Goal: Task Accomplishment & Management: Use online tool/utility

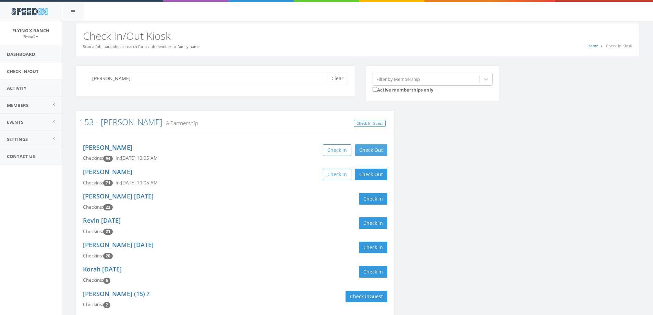
type input "bowens"
click at [381, 149] on button "Check Out" at bounding box center [371, 150] width 33 height 12
click at [377, 174] on button "Check Out" at bounding box center [371, 175] width 33 height 12
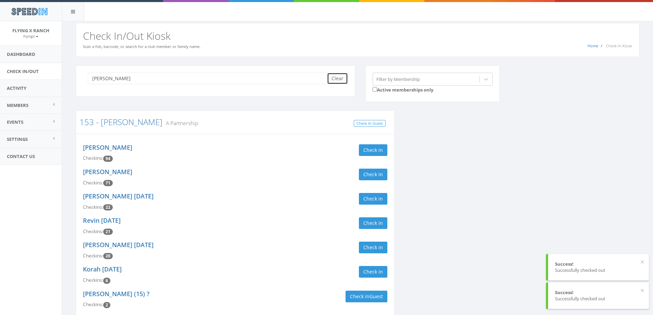
click at [332, 77] on button "Clear" at bounding box center [337, 79] width 21 height 12
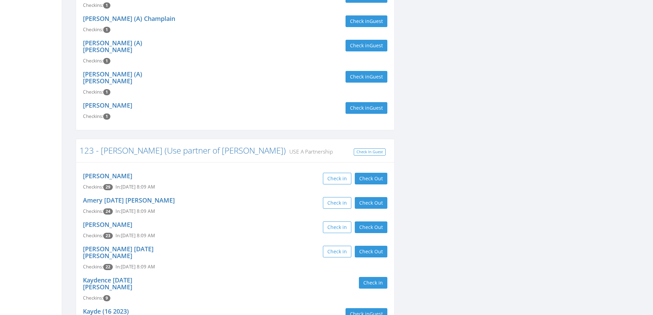
scroll to position [274, 0]
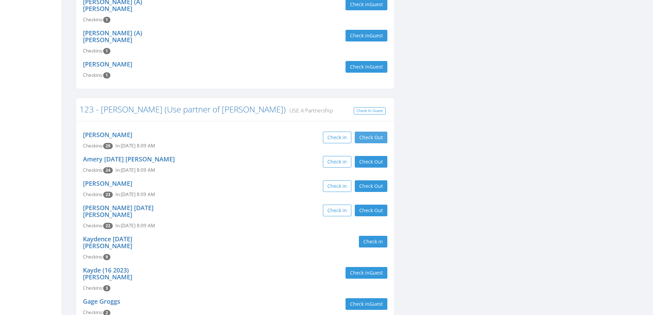
type input "vanz"
click at [376, 132] on button "Check Out" at bounding box center [371, 138] width 33 height 12
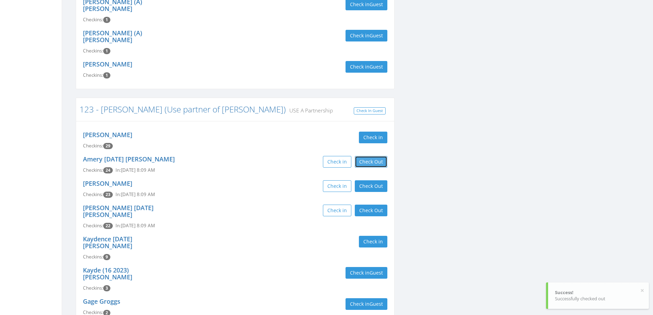
click at [371, 156] on button "Check Out" at bounding box center [371, 162] width 33 height 12
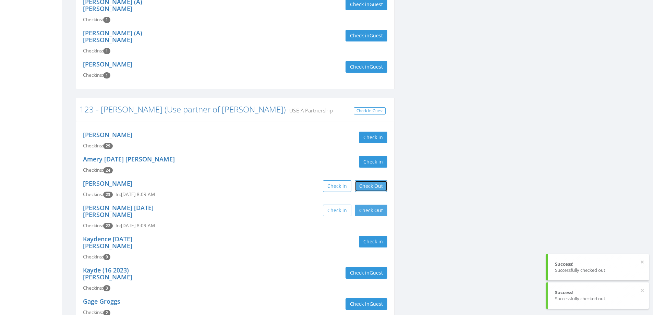
drag, startPoint x: 370, startPoint y: 161, endPoint x: 372, endPoint y: 189, distance: 27.8
click at [370, 180] on button "Check Out" at bounding box center [371, 186] width 33 height 12
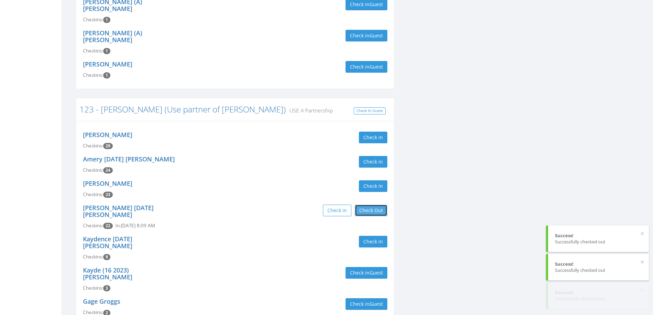
click at [372, 205] on button "Check Out" at bounding box center [371, 211] width 33 height 12
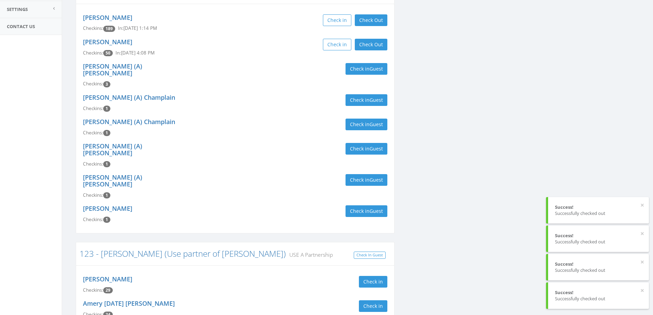
scroll to position [0, 0]
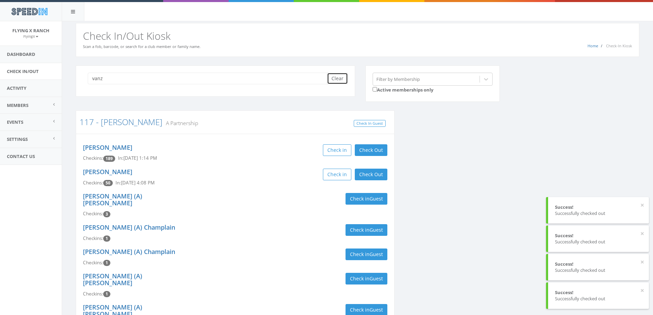
click at [341, 78] on button "Clear" at bounding box center [337, 79] width 21 height 12
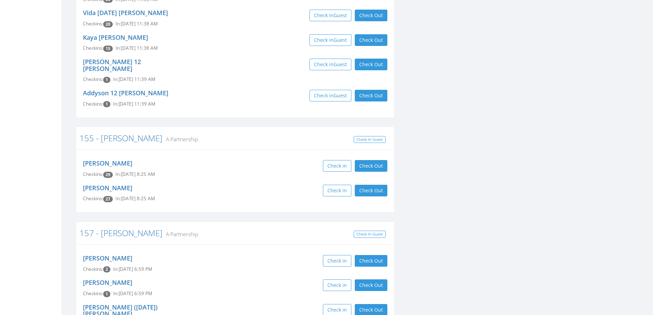
scroll to position [2741, 0]
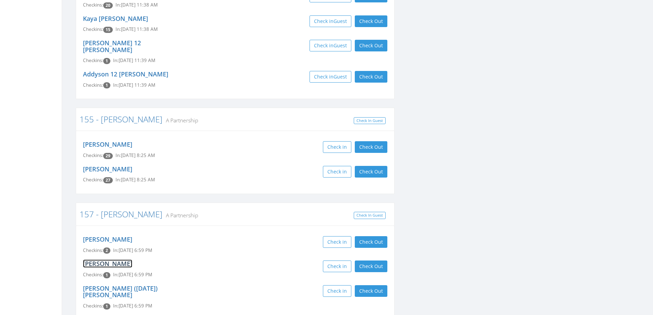
click at [95, 259] on link "Blanca Huerta" at bounding box center [107, 263] width 49 height 8
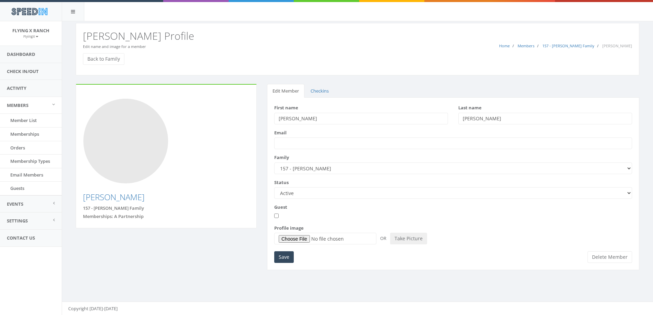
drag, startPoint x: 490, startPoint y: 117, endPoint x: 458, endPoint y: 119, distance: 32.3
click at [458, 119] on input "Huerta" at bounding box center [545, 119] width 174 height 12
type input "Kruse"
click at [287, 258] on input "Save" at bounding box center [284, 257] width 20 height 12
click at [34, 70] on link "Check In/Out" at bounding box center [31, 71] width 62 height 17
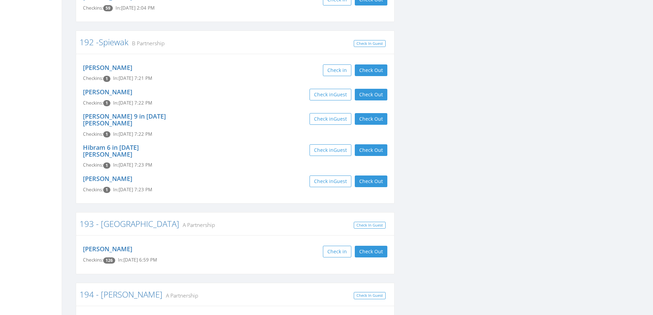
scroll to position [4043, 0]
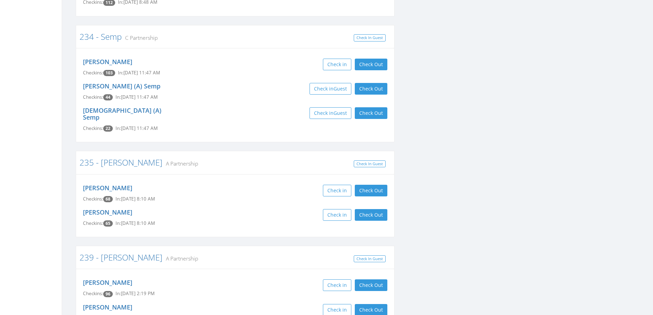
scroll to position [5483, 0]
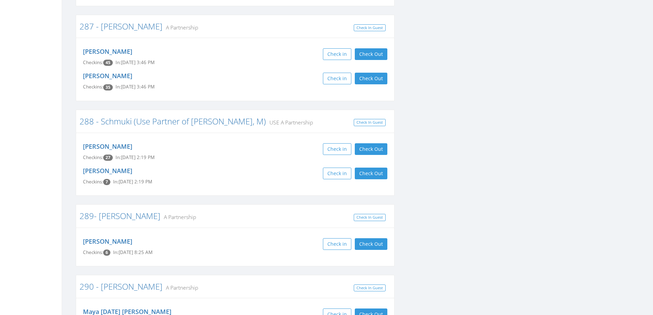
scroll to position [7333, 0]
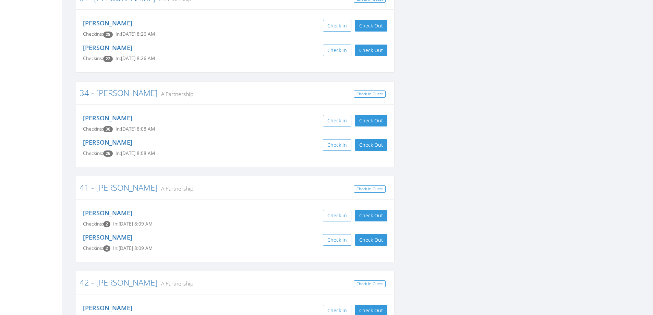
scroll to position [8772, 0]
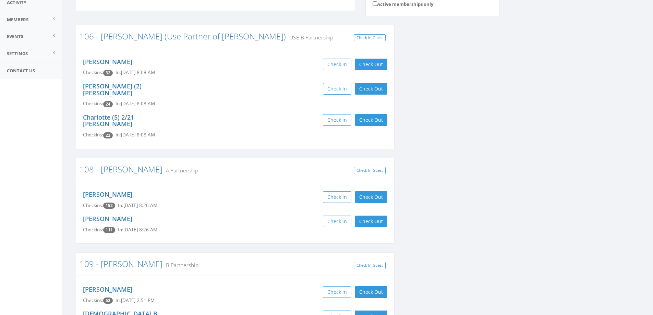
scroll to position [0, 0]
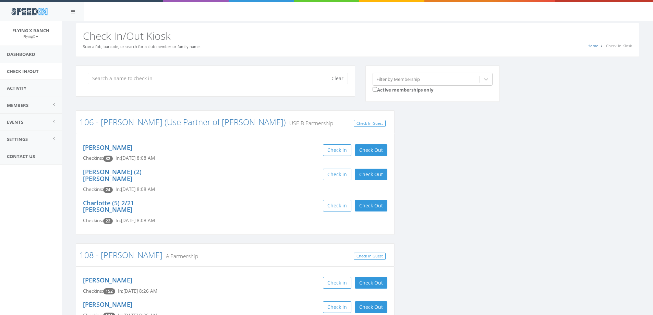
click at [164, 79] on input "search" at bounding box center [210, 79] width 244 height 12
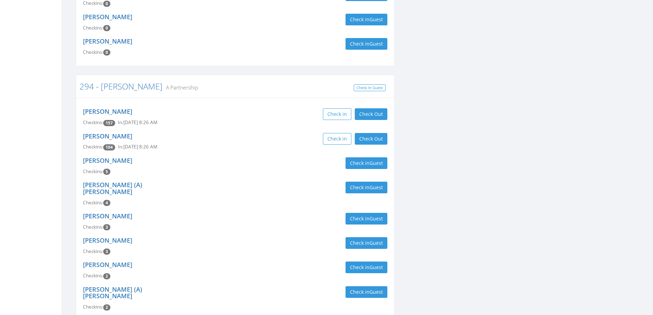
scroll to position [899, 0]
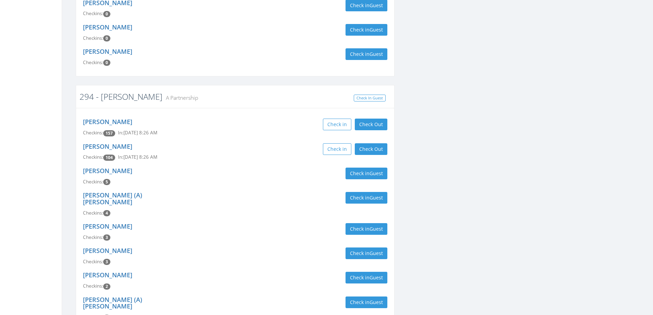
type input "[PERSON_NAME]"
click at [113, 91] on link "294 - [PERSON_NAME]" at bounding box center [120, 96] width 83 height 11
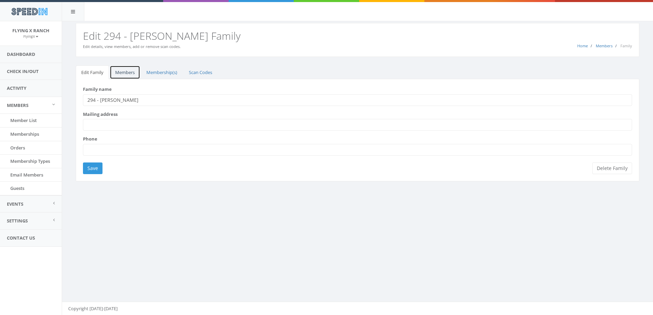
click at [125, 74] on link "Members" at bounding box center [125, 72] width 30 height 14
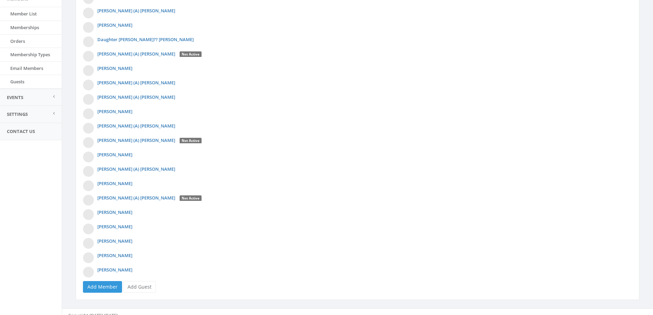
scroll to position [114, 0]
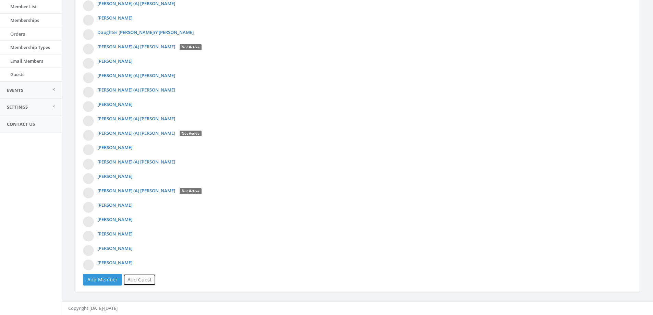
click at [130, 281] on link "Add Guest" at bounding box center [139, 280] width 33 height 12
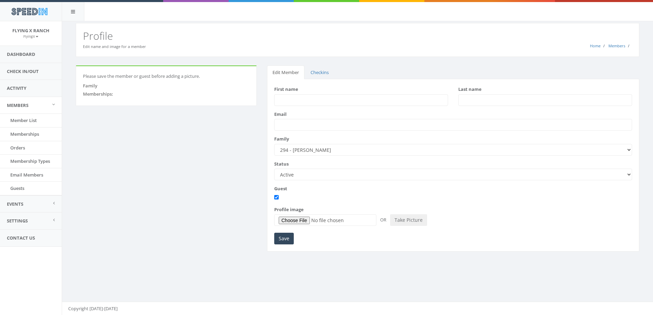
click at [291, 100] on input "First name" at bounding box center [361, 100] width 174 height 12
type input "[PERSON_NAME]"
type input "Salas"
click at [282, 239] on input "Save" at bounding box center [284, 239] width 20 height 12
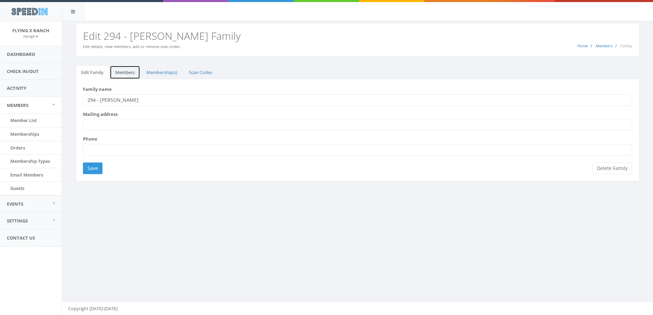
click at [123, 74] on link "Members" at bounding box center [125, 72] width 30 height 14
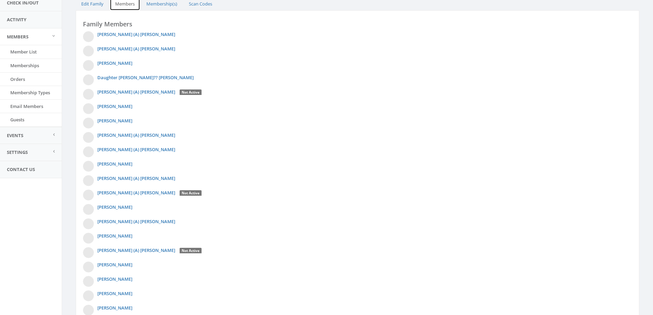
scroll to position [128, 0]
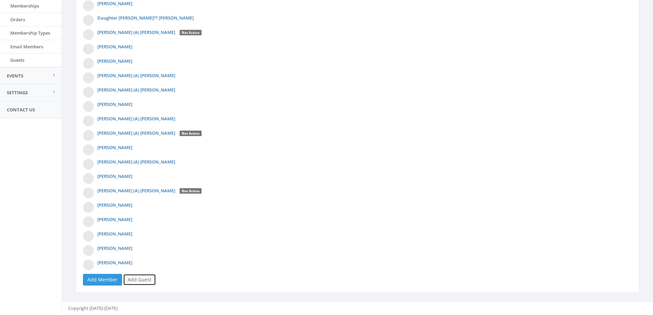
click at [142, 278] on link "Add Guest" at bounding box center [139, 280] width 33 height 12
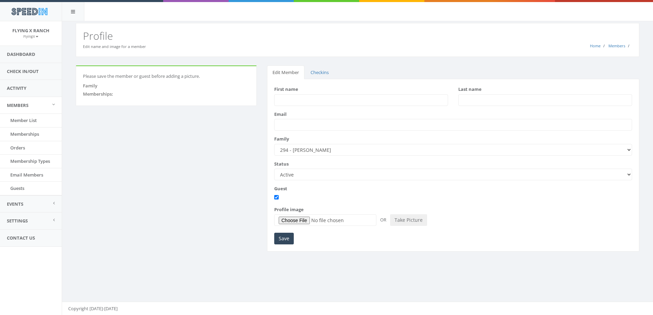
click at [291, 99] on input "First name" at bounding box center [361, 100] width 174 height 12
type input "Rona"
type input "[PERSON_NAME]"
click at [285, 233] on input "Save" at bounding box center [284, 239] width 20 height 12
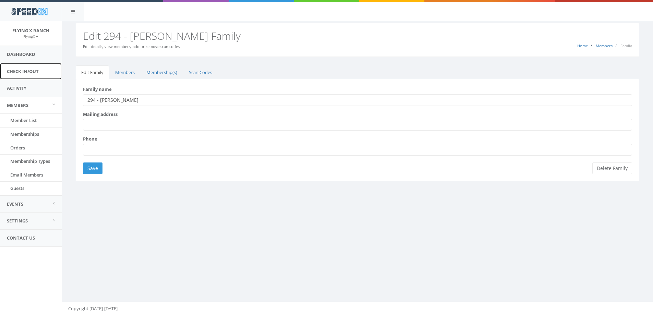
click at [35, 71] on link "Check In/Out" at bounding box center [31, 71] width 62 height 17
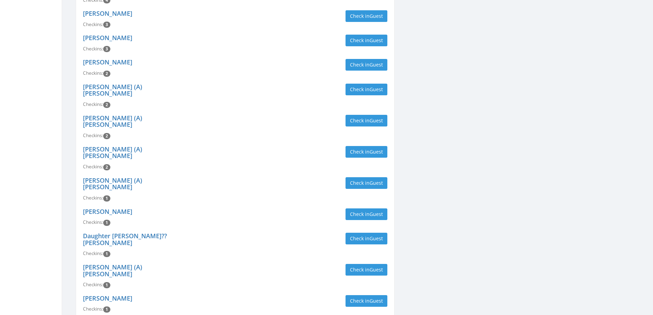
scroll to position [1154, 0]
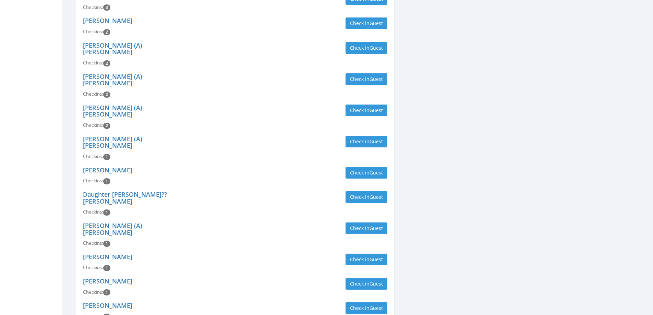
type input "[PERSON_NAME]"
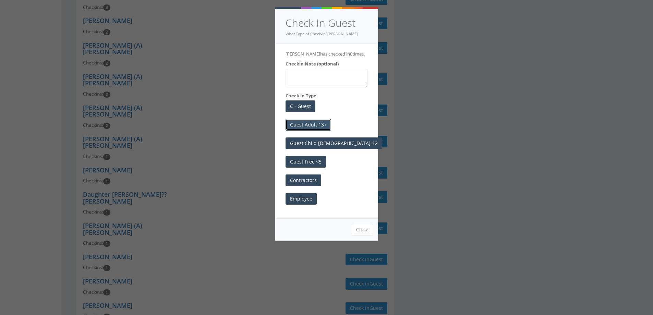
click at [317, 126] on button "Guest Adult 13+" at bounding box center [308, 125] width 46 height 12
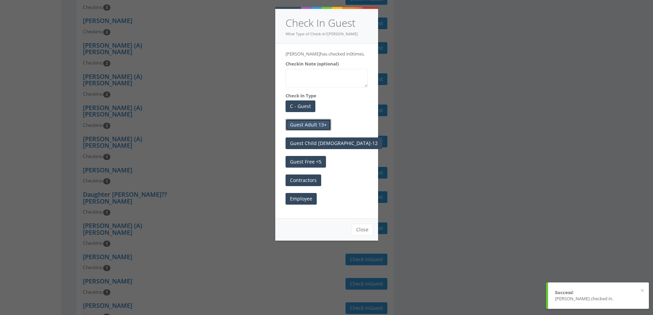
click at [318, 123] on button "Guest Adult 13+" at bounding box center [308, 125] width 46 height 12
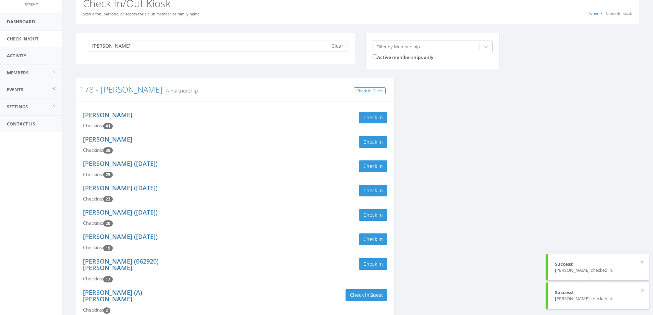
scroll to position [0, 0]
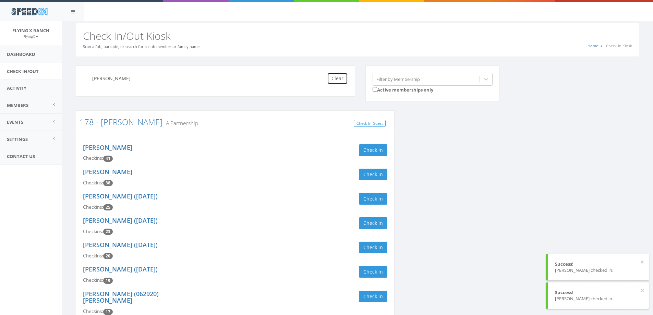
click at [337, 74] on button "Clear" at bounding box center [337, 79] width 21 height 12
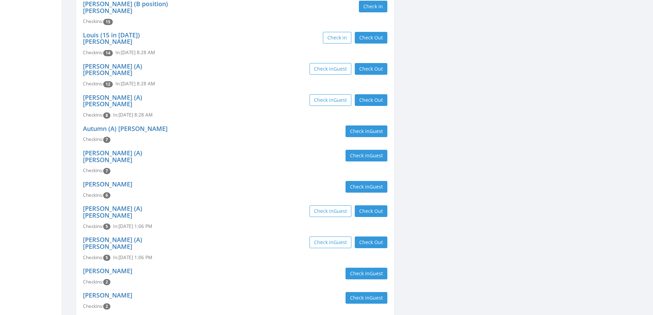
scroll to position [171, 0]
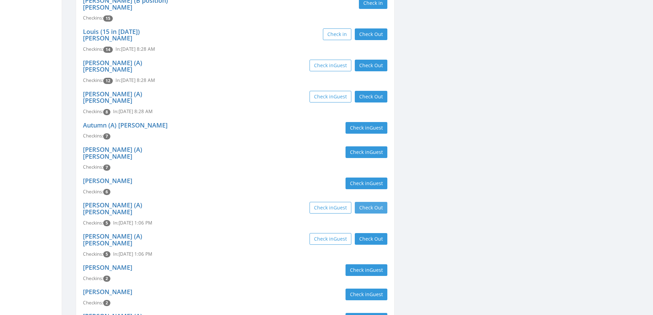
type input "[PERSON_NAME]"
click at [365, 202] on button "Check Out" at bounding box center [371, 208] width 33 height 12
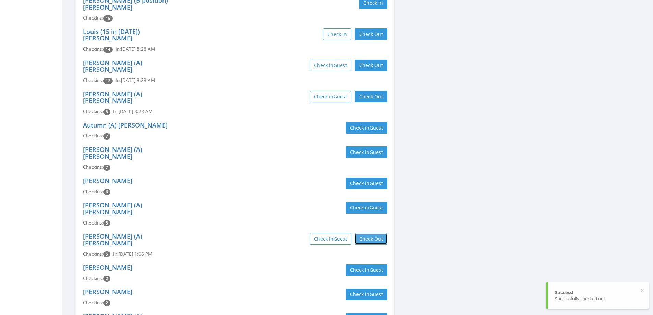
click at [362, 233] on button "Check Out" at bounding box center [371, 239] width 33 height 12
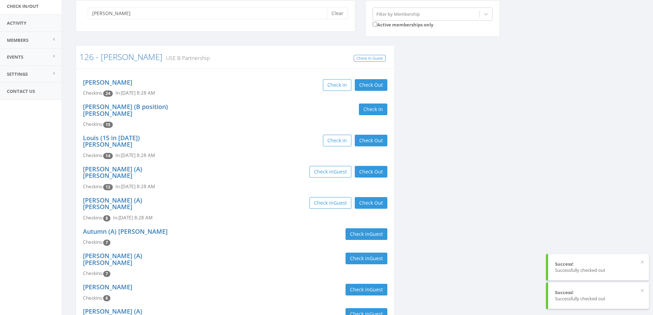
scroll to position [0, 0]
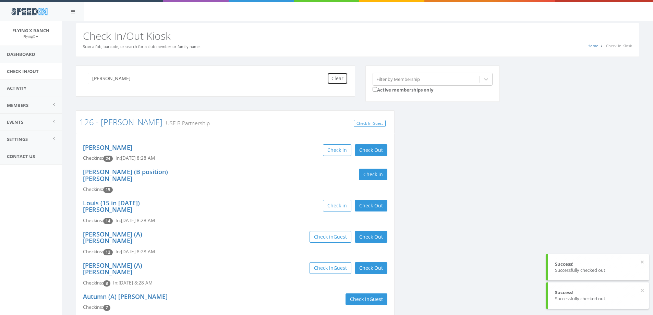
click at [338, 81] on button "Clear" at bounding box center [337, 79] width 21 height 12
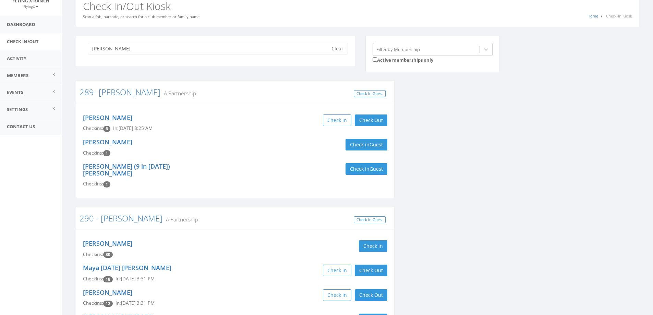
scroll to position [103, 0]
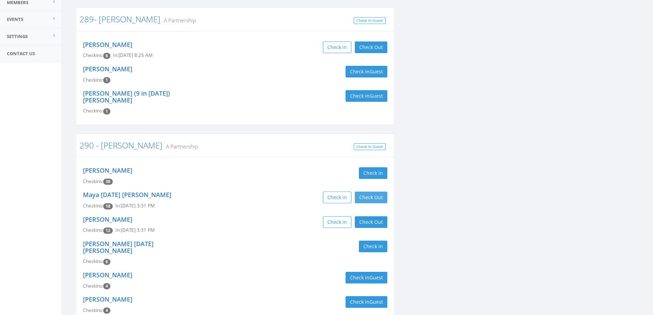
type input "[PERSON_NAME]"
drag, startPoint x: 360, startPoint y: 193, endPoint x: 364, endPoint y: 209, distance: 16.5
click at [361, 194] on button "Check Out" at bounding box center [371, 198] width 33 height 12
click at [365, 216] on button "Check Out" at bounding box center [371, 222] width 33 height 12
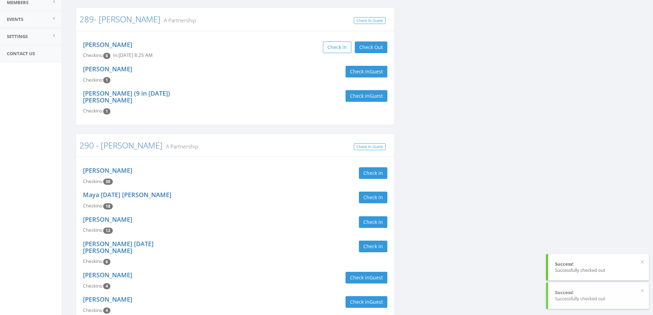
scroll to position [0, 0]
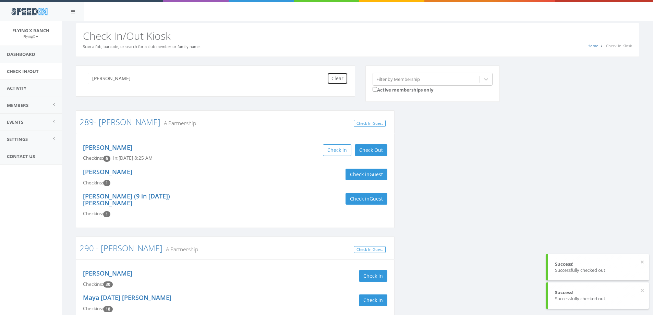
click at [341, 75] on button "Clear" at bounding box center [337, 79] width 21 height 12
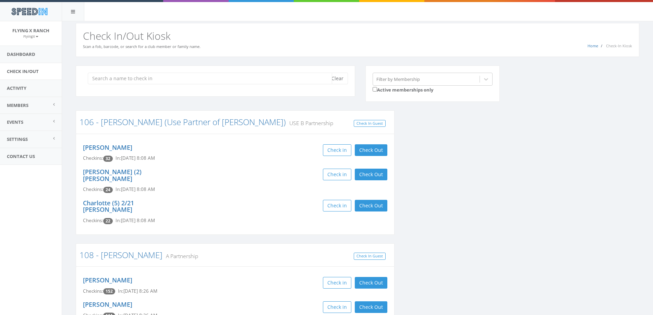
click at [96, 75] on input "search" at bounding box center [210, 79] width 244 height 12
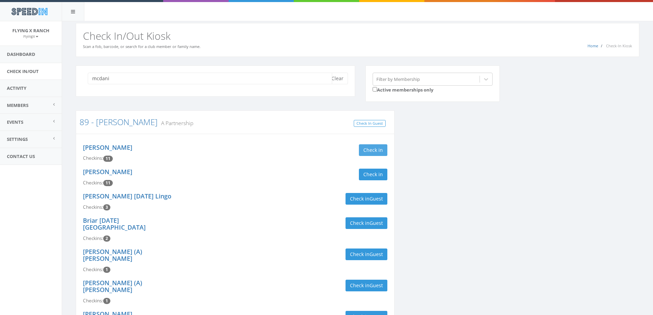
type input "mcdani"
drag, startPoint x: 359, startPoint y: 153, endPoint x: 365, endPoint y: 175, distance: 22.4
click at [359, 154] on button "Check in" at bounding box center [373, 150] width 28 height 12
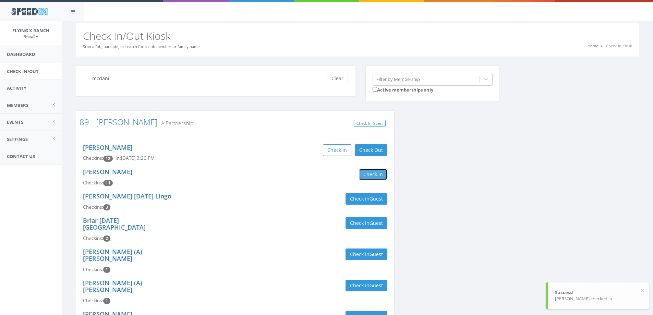
click at [365, 175] on button "Check in" at bounding box center [373, 175] width 28 height 12
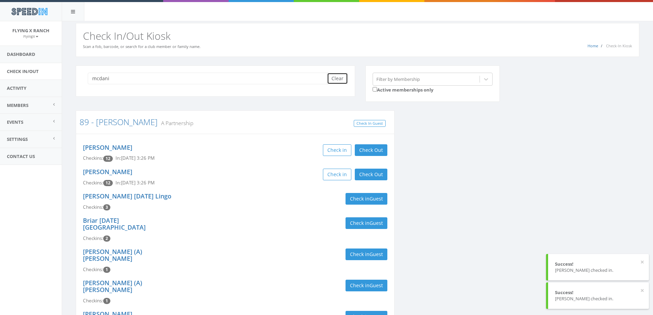
click at [339, 79] on button "Clear" at bounding box center [337, 79] width 21 height 12
